Goal: Browse casually: Explore the website without a specific task or goal

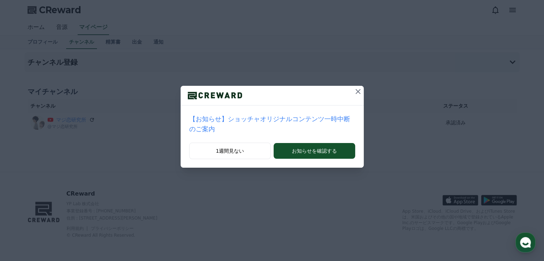
click at [354, 91] on icon at bounding box center [358, 91] width 9 height 9
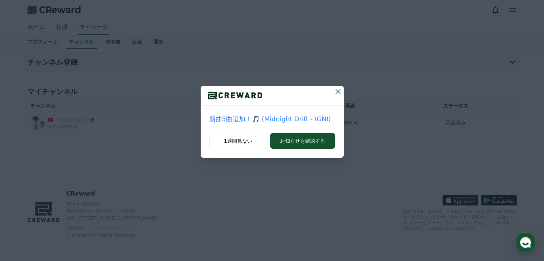
click at [337, 92] on icon at bounding box center [338, 91] width 5 height 5
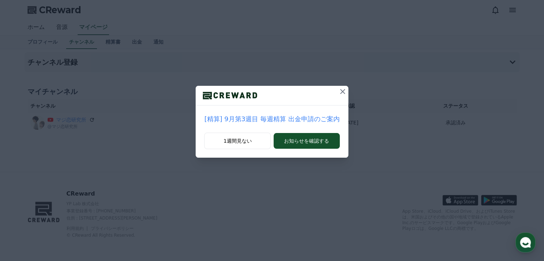
click at [338, 92] on icon at bounding box center [342, 91] width 9 height 9
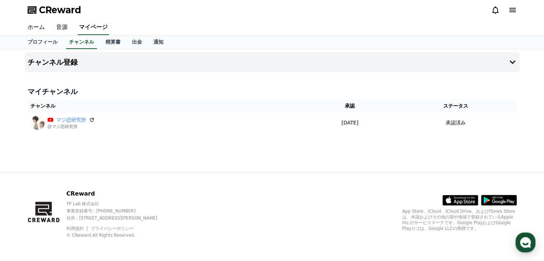
drag, startPoint x: 55, startPoint y: 26, endPoint x: 71, endPoint y: 34, distance: 18.1
click at [55, 26] on link "音源" at bounding box center [61, 27] width 23 height 15
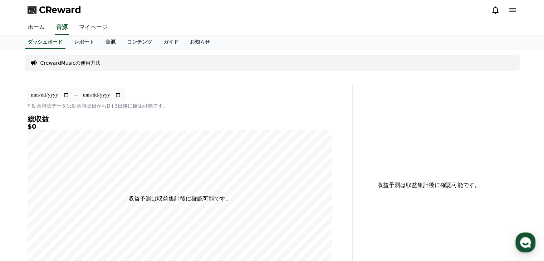
click at [100, 43] on link "音源" at bounding box center [110, 42] width 21 height 14
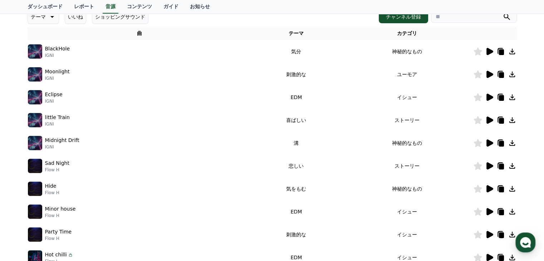
scroll to position [72, 0]
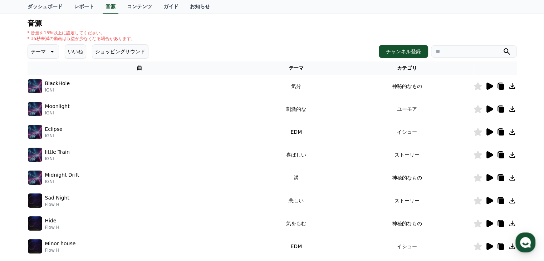
click at [490, 86] on icon at bounding box center [489, 86] width 7 height 7
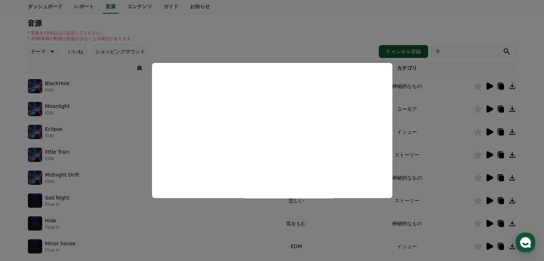
click at [453, 85] on button "close modal" at bounding box center [272, 130] width 544 height 261
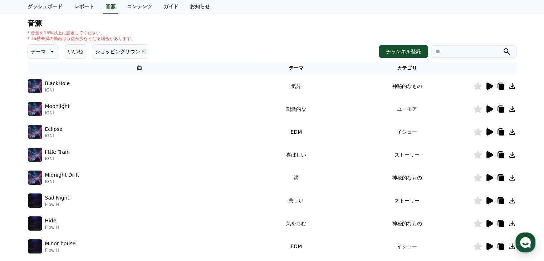
scroll to position [107, 0]
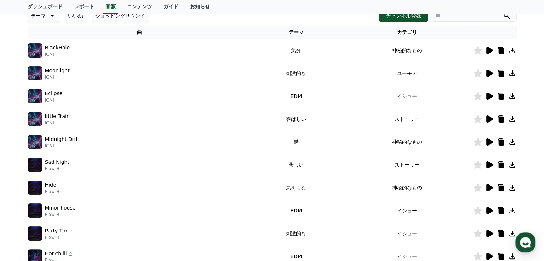
click at [490, 190] on icon at bounding box center [489, 188] width 9 height 9
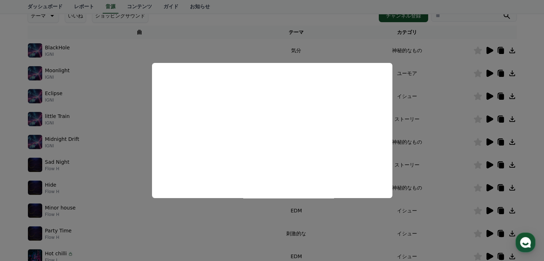
click at [456, 114] on button "close modal" at bounding box center [272, 130] width 544 height 261
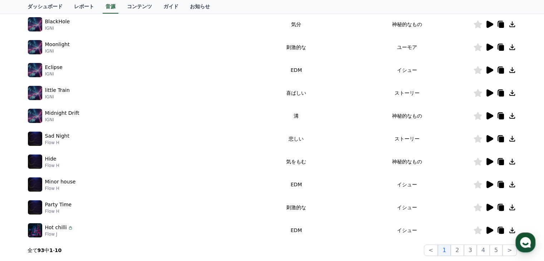
scroll to position [179, 0]
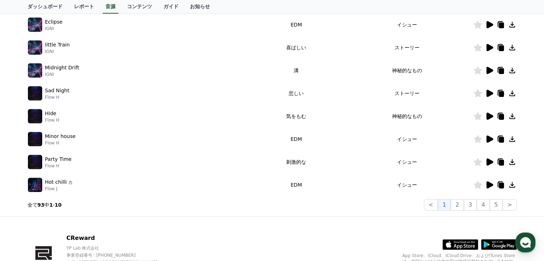
click at [490, 161] on icon at bounding box center [489, 161] width 7 height 7
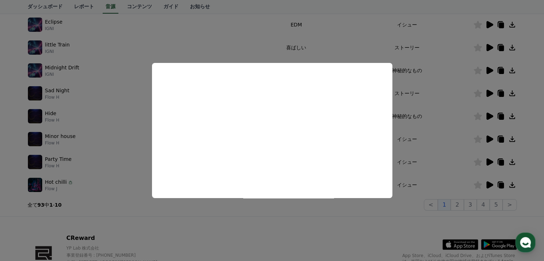
click at [432, 134] on button "close modal" at bounding box center [272, 130] width 544 height 261
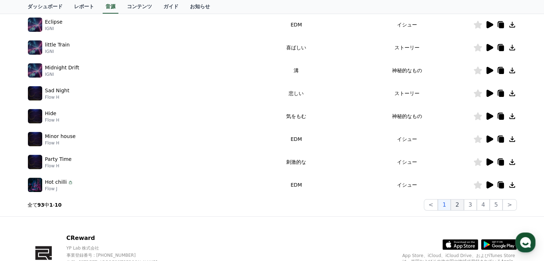
click at [460, 205] on button "2" at bounding box center [457, 204] width 13 height 11
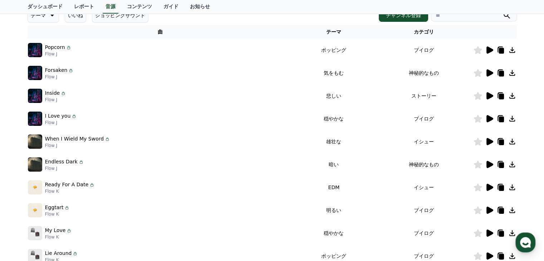
scroll to position [72, 0]
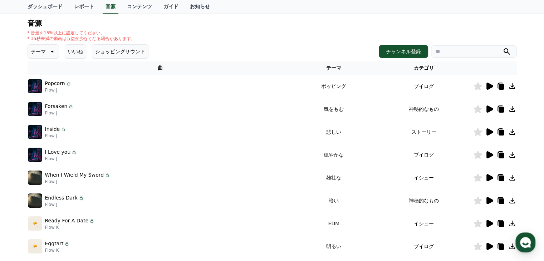
click at [490, 108] on icon at bounding box center [489, 109] width 7 height 7
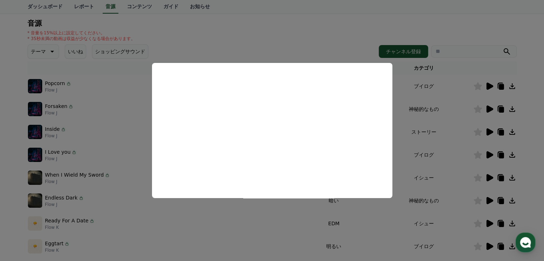
click at [447, 127] on button "close modal" at bounding box center [272, 130] width 544 height 261
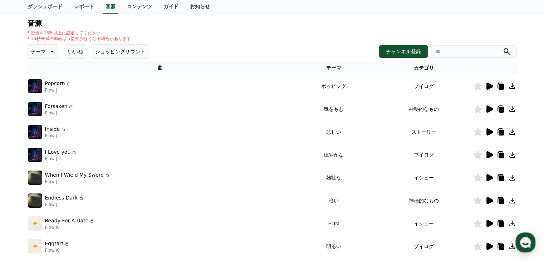
click at [491, 87] on icon at bounding box center [489, 86] width 7 height 7
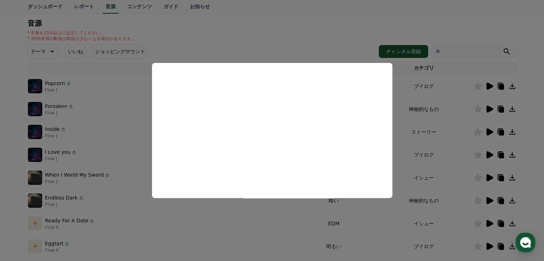
click at [343, 20] on button "close modal" at bounding box center [272, 130] width 544 height 261
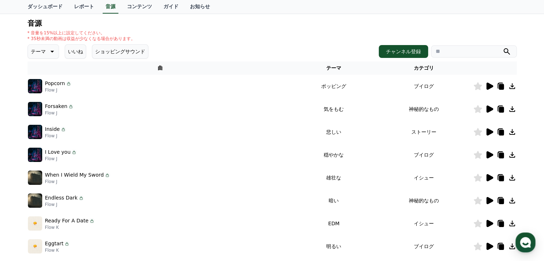
click at [491, 133] on icon at bounding box center [489, 131] width 7 height 7
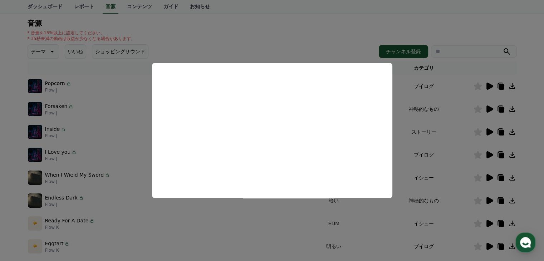
click at [414, 136] on button "close modal" at bounding box center [272, 130] width 544 height 261
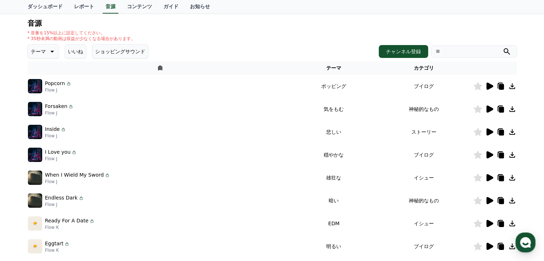
click at [487, 153] on icon at bounding box center [489, 154] width 7 height 7
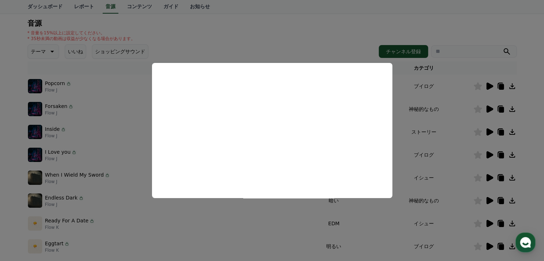
click at [426, 133] on button "close modal" at bounding box center [272, 130] width 544 height 261
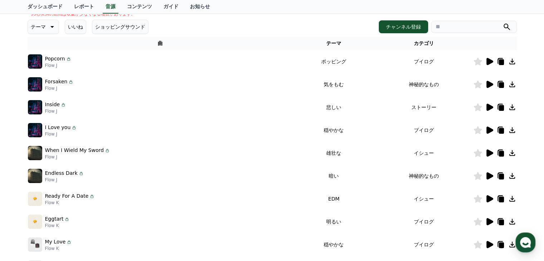
scroll to position [143, 0]
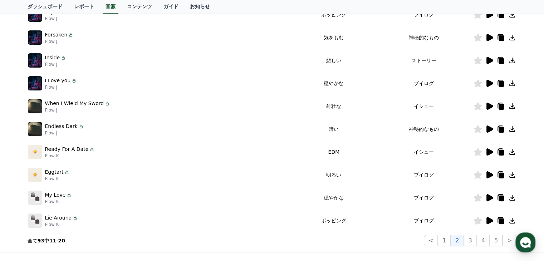
click at [490, 107] on icon at bounding box center [489, 106] width 7 height 7
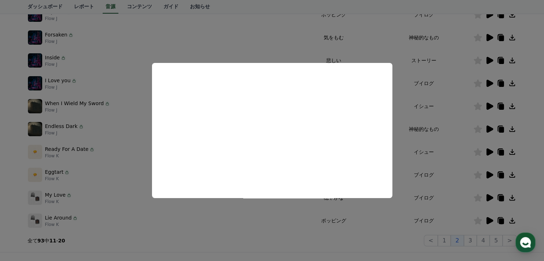
click at [435, 109] on button "close modal" at bounding box center [272, 130] width 544 height 261
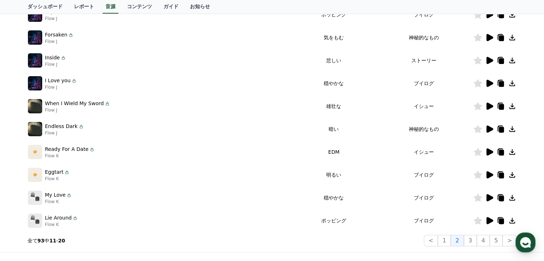
click at [487, 173] on icon at bounding box center [489, 174] width 7 height 7
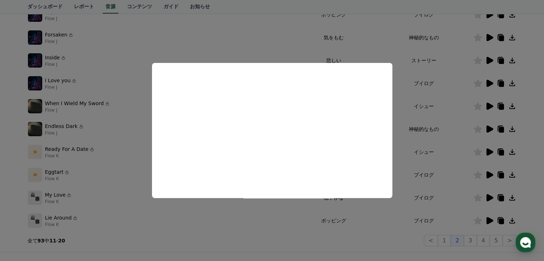
click at [421, 126] on button "close modal" at bounding box center [272, 130] width 544 height 261
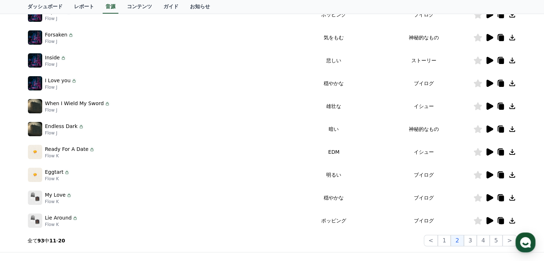
click at [488, 221] on icon at bounding box center [489, 220] width 7 height 7
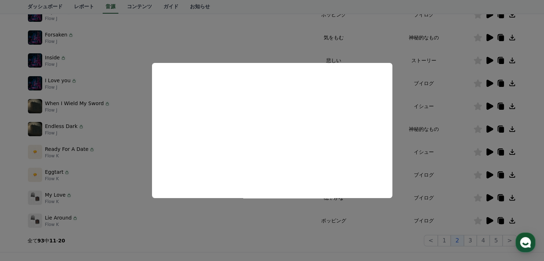
click at [458, 185] on button "close modal" at bounding box center [272, 130] width 544 height 261
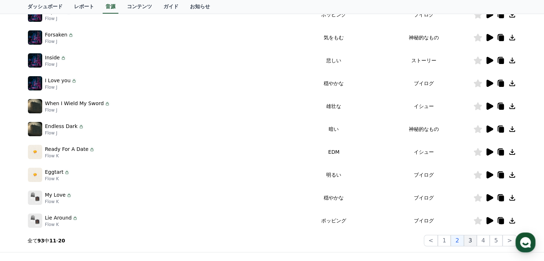
click at [468, 240] on button "3" at bounding box center [470, 240] width 13 height 11
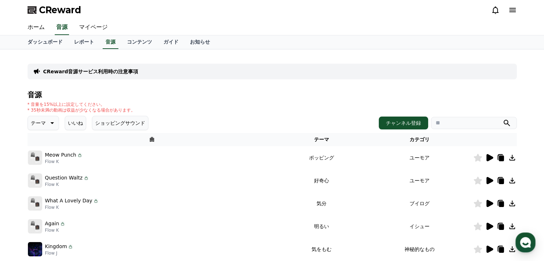
click at [490, 158] on icon at bounding box center [489, 157] width 7 height 7
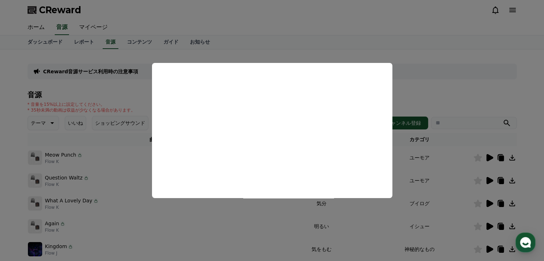
click at [432, 162] on button "close modal" at bounding box center [272, 130] width 544 height 261
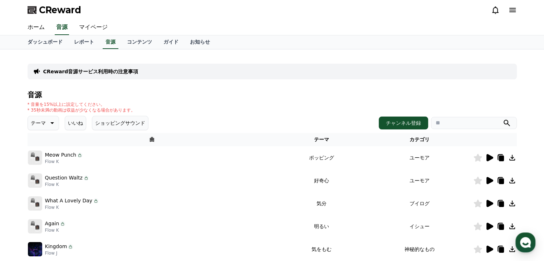
click at [486, 182] on icon at bounding box center [489, 180] width 7 height 7
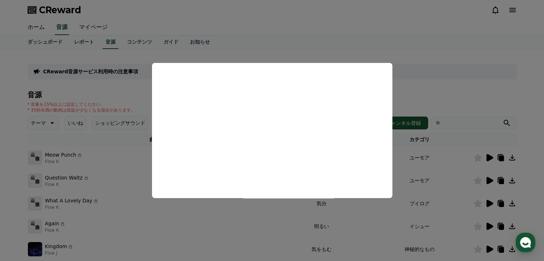
click at [455, 182] on button "close modal" at bounding box center [272, 130] width 544 height 261
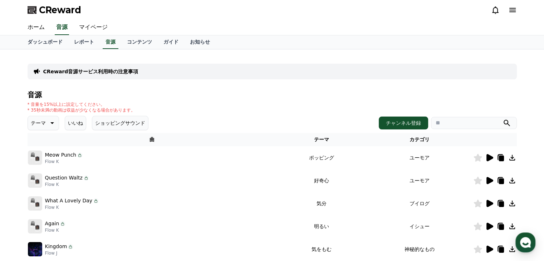
click at [491, 202] on icon at bounding box center [489, 203] width 7 height 7
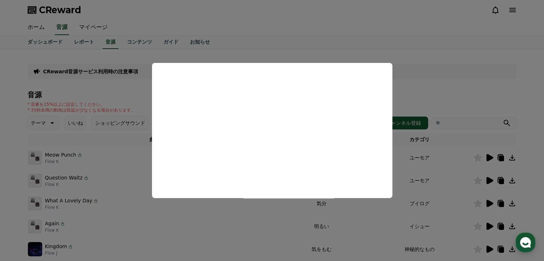
click at [444, 184] on button "close modal" at bounding box center [272, 130] width 544 height 261
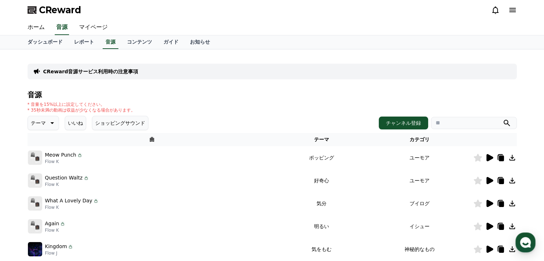
click at [486, 227] on icon at bounding box center [489, 226] width 7 height 7
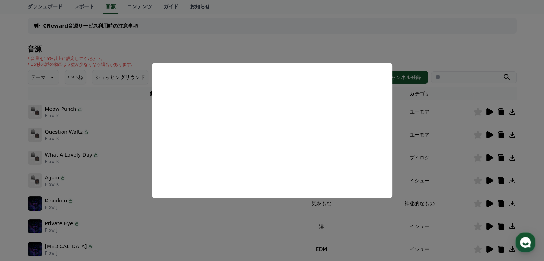
scroll to position [107, 0]
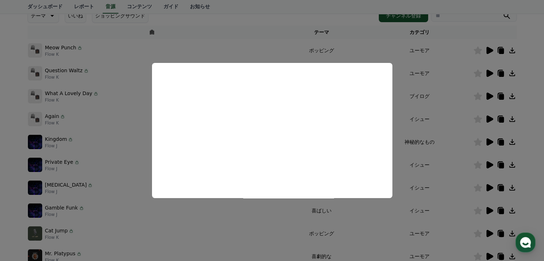
click at [430, 121] on button "close modal" at bounding box center [272, 130] width 544 height 261
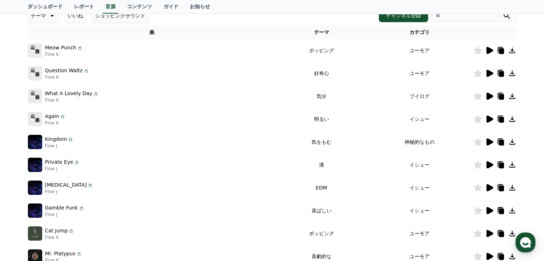
click at [488, 140] on icon at bounding box center [489, 141] width 7 height 7
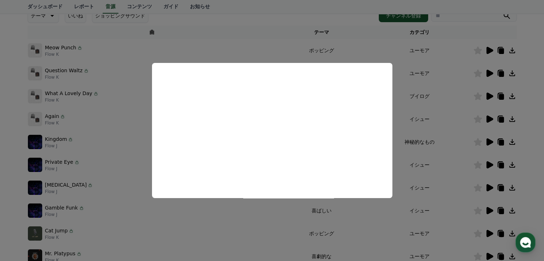
click at [431, 164] on button "close modal" at bounding box center [272, 130] width 544 height 261
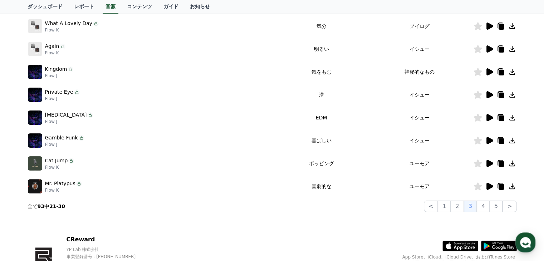
scroll to position [179, 0]
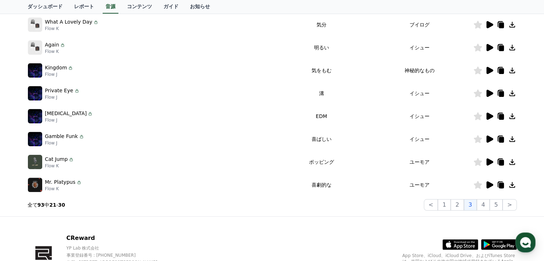
click at [490, 182] on icon at bounding box center [489, 184] width 7 height 7
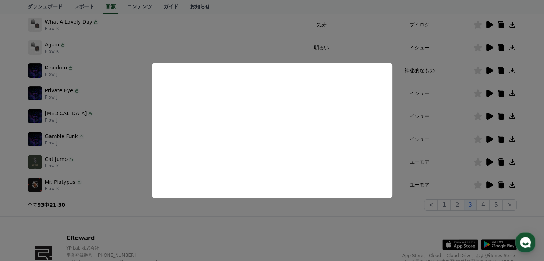
click at [430, 144] on button "close modal" at bounding box center [272, 130] width 544 height 261
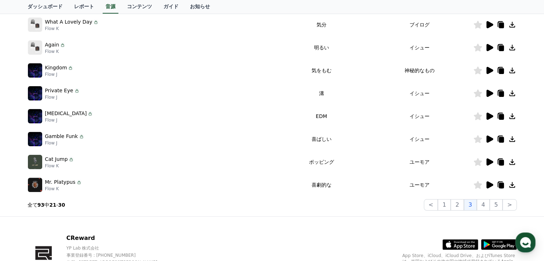
click at [486, 162] on icon at bounding box center [489, 161] width 7 height 7
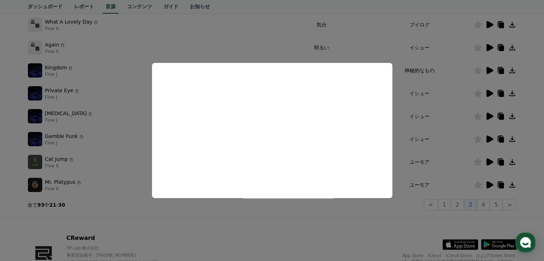
scroll to position [175, 0]
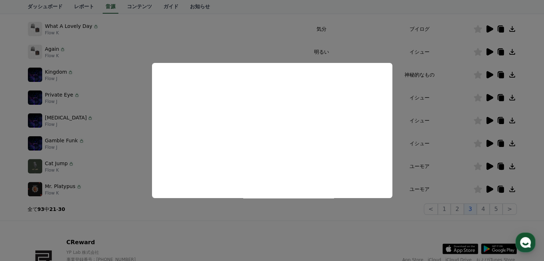
click at [392, 213] on button "close modal" at bounding box center [272, 130] width 544 height 261
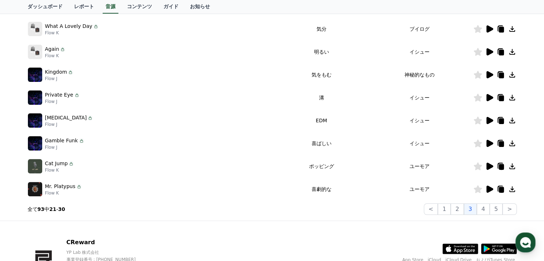
click at [491, 98] on icon at bounding box center [489, 97] width 7 height 7
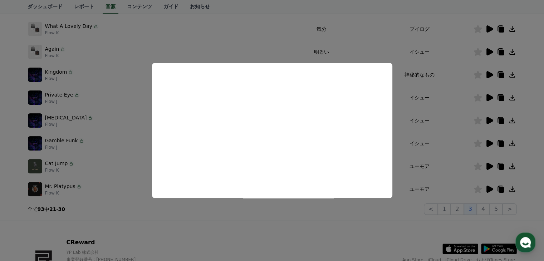
click at [426, 129] on button "close modal" at bounding box center [272, 130] width 544 height 261
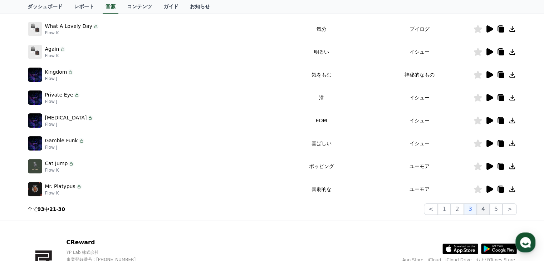
click at [483, 209] on button "4" at bounding box center [483, 209] width 13 height 11
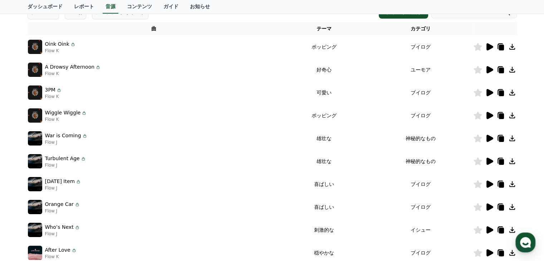
scroll to position [67, 0]
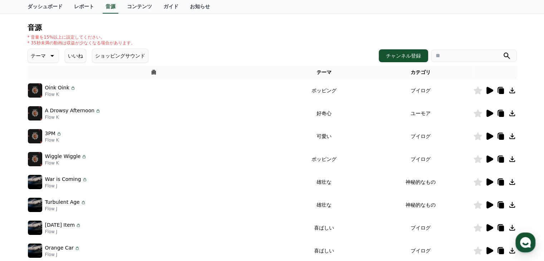
click at [489, 136] on icon at bounding box center [489, 136] width 7 height 7
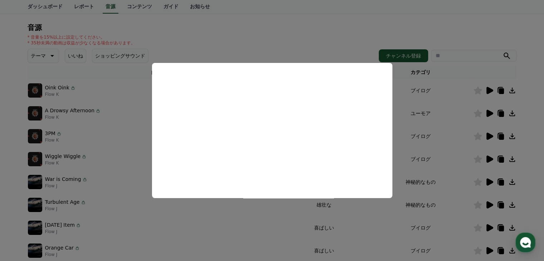
click at [428, 128] on button "close modal" at bounding box center [272, 130] width 544 height 261
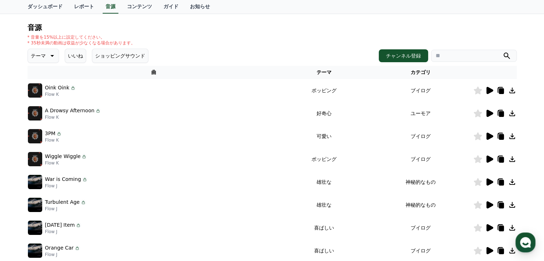
click at [490, 135] on icon at bounding box center [489, 136] width 7 height 7
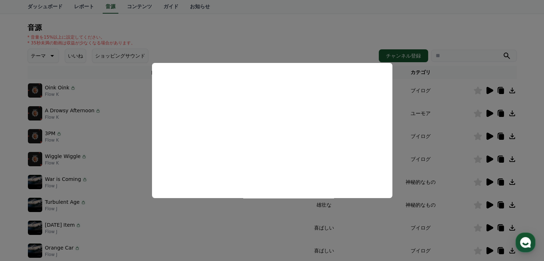
click at [481, 138] on button "close modal" at bounding box center [272, 130] width 544 height 261
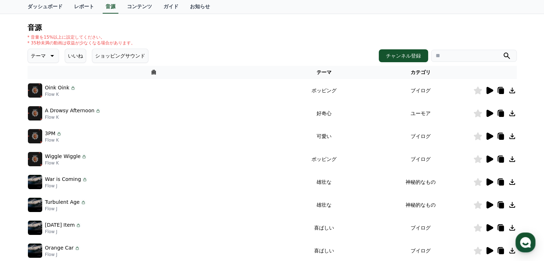
click at [512, 136] on icon at bounding box center [512, 136] width 9 height 9
